Goal: Task Accomplishment & Management: Manage account settings

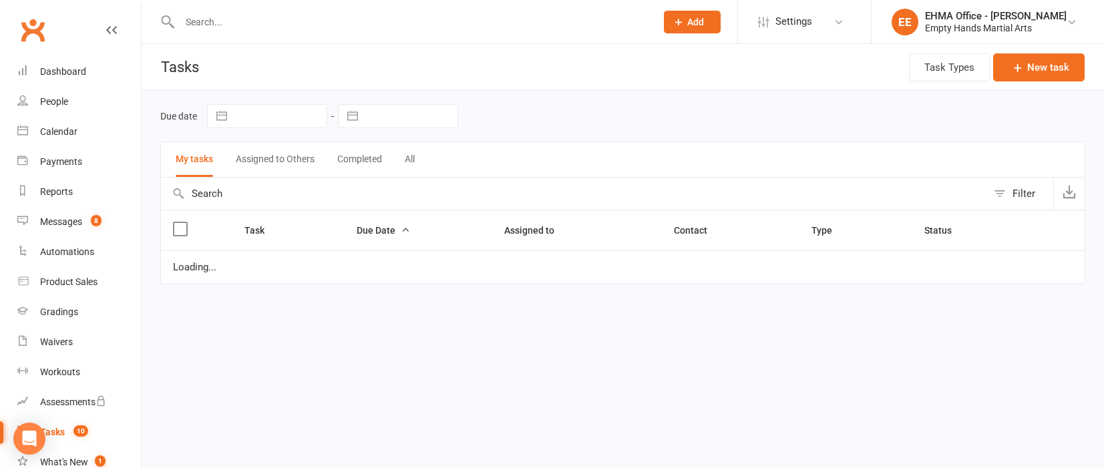
select select "waiting"
select select "started"
select select "waiting"
select select "started"
select select "waiting"
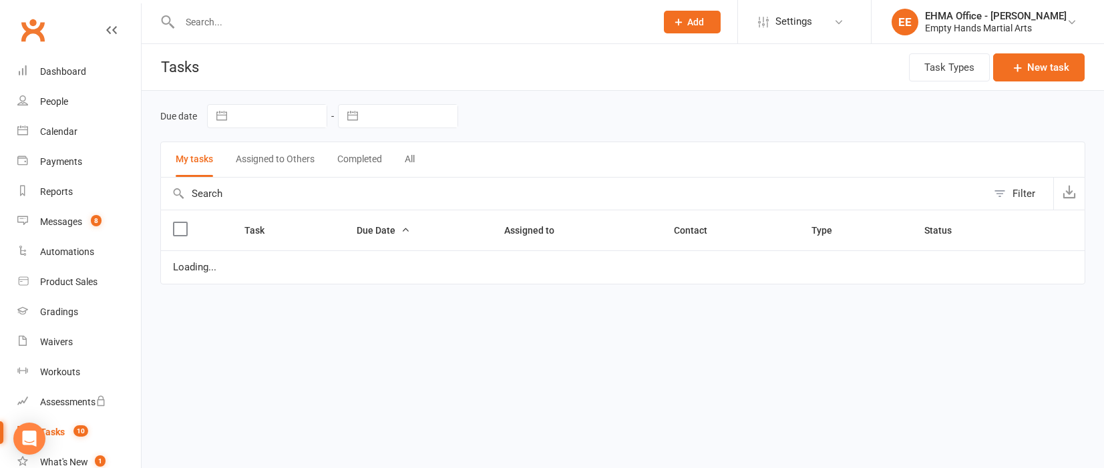
select select "waiting"
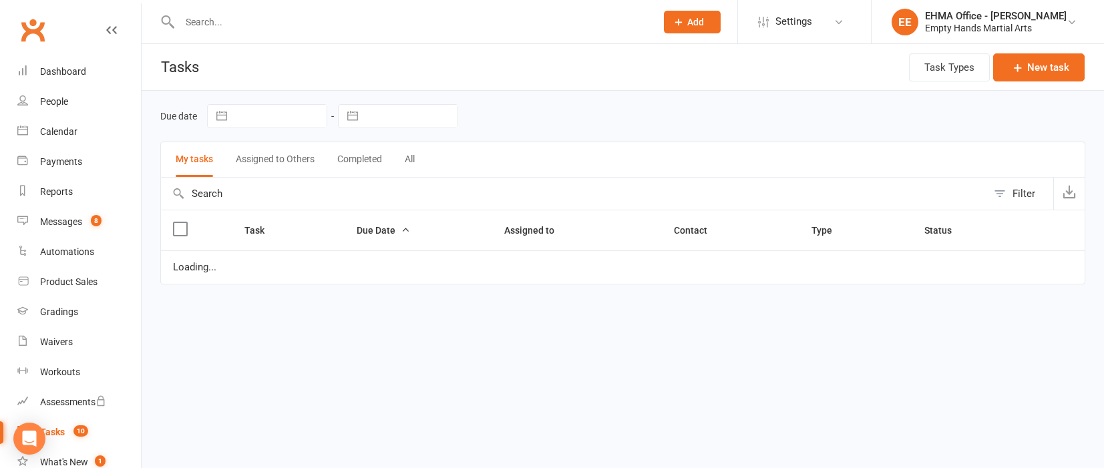
select select "waiting"
